Goal: Task Accomplishment & Management: Manage account settings

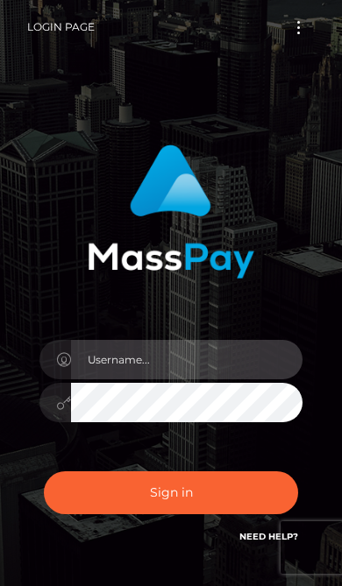
click at [231, 358] on input "text" at bounding box center [186, 359] width 231 height 39
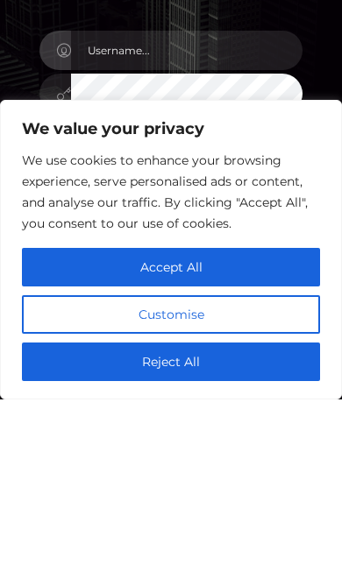
click at [232, 435] on button "Accept All" at bounding box center [171, 454] width 298 height 39
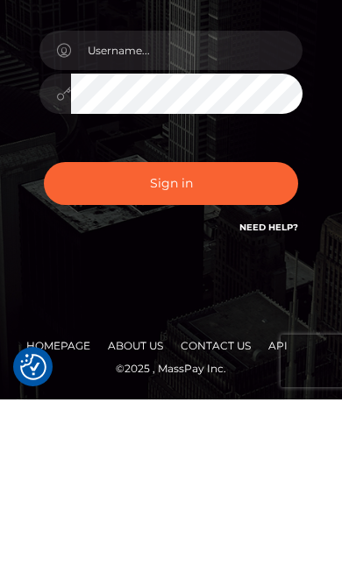
checkbox input "true"
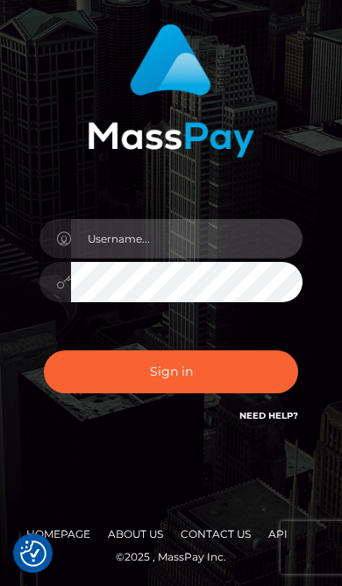
click at [227, 251] on input "text" at bounding box center [186, 238] width 231 height 39
type input "BRUCENSELENA3312@GMAIL.COM"
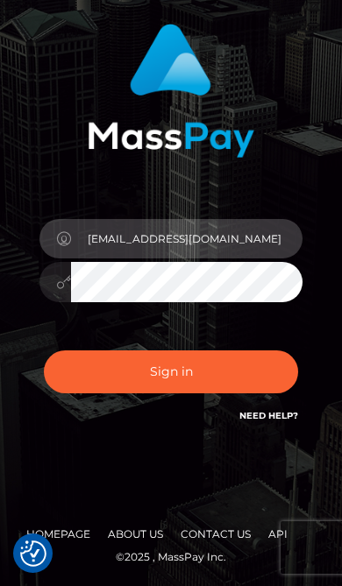
click at [171, 372] on button "Sign in" at bounding box center [171, 372] width 254 height 43
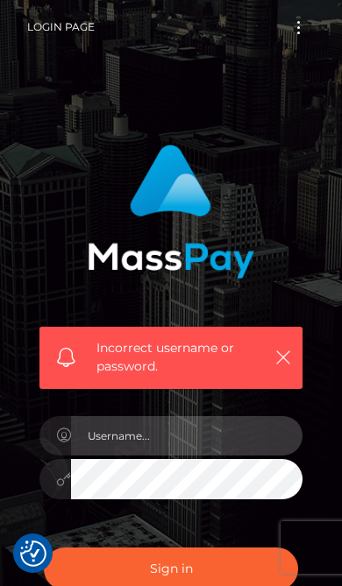
click at [217, 431] on input "text" at bounding box center [186, 435] width 231 height 39
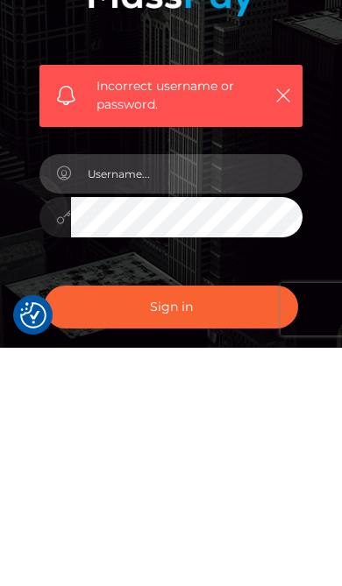
scroll to position [197, 0]
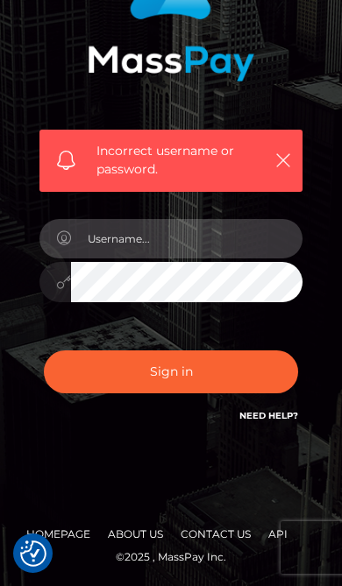
type input "BRUCENSELENA3312@GMAIL.COM"
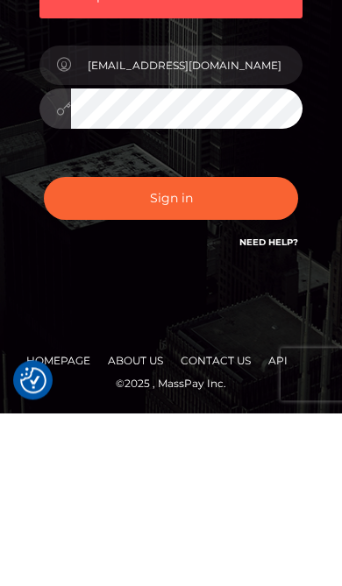
click at [278, 410] on link "Need Help?" at bounding box center [268, 415] width 59 height 11
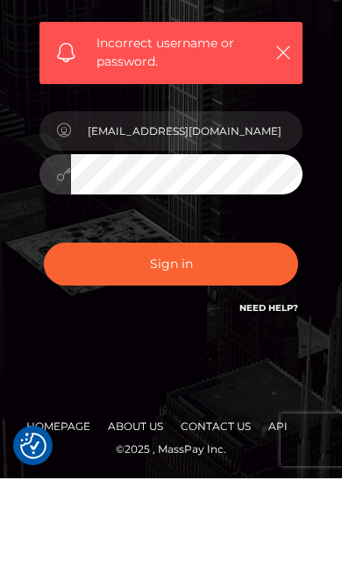
click at [216, 351] on button "Sign in" at bounding box center [171, 372] width 254 height 43
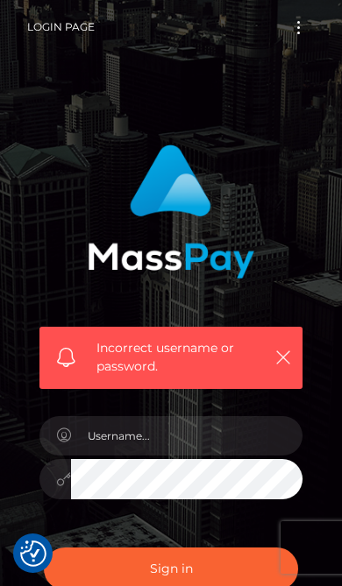
click at [300, 38] on button "Toggle navigation" at bounding box center [298, 28] width 32 height 24
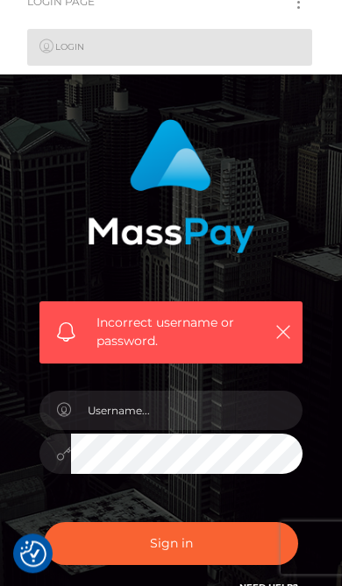
scroll to position [197, 0]
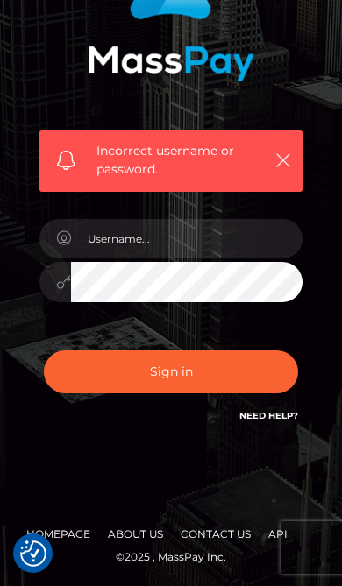
click at [276, 419] on link "Need Help?" at bounding box center [268, 415] width 59 height 11
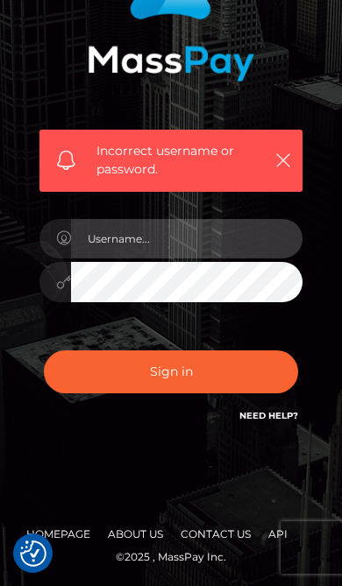
click at [204, 232] on input "text" at bounding box center [186, 238] width 231 height 39
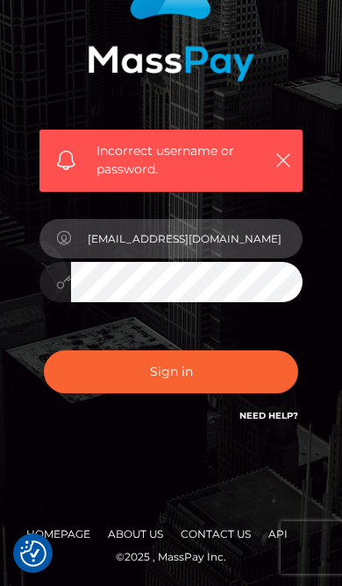
click at [224, 243] on input "BRUCENSELENA3312@GMAIL.COM" at bounding box center [186, 238] width 231 height 39
type input "BRUCENSELENA3312"
click at [171, 371] on button "Sign in" at bounding box center [171, 372] width 254 height 43
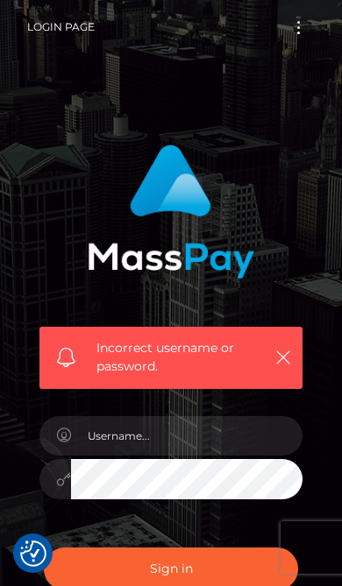
scroll to position [197, 0]
